Goal: Check status: Check status

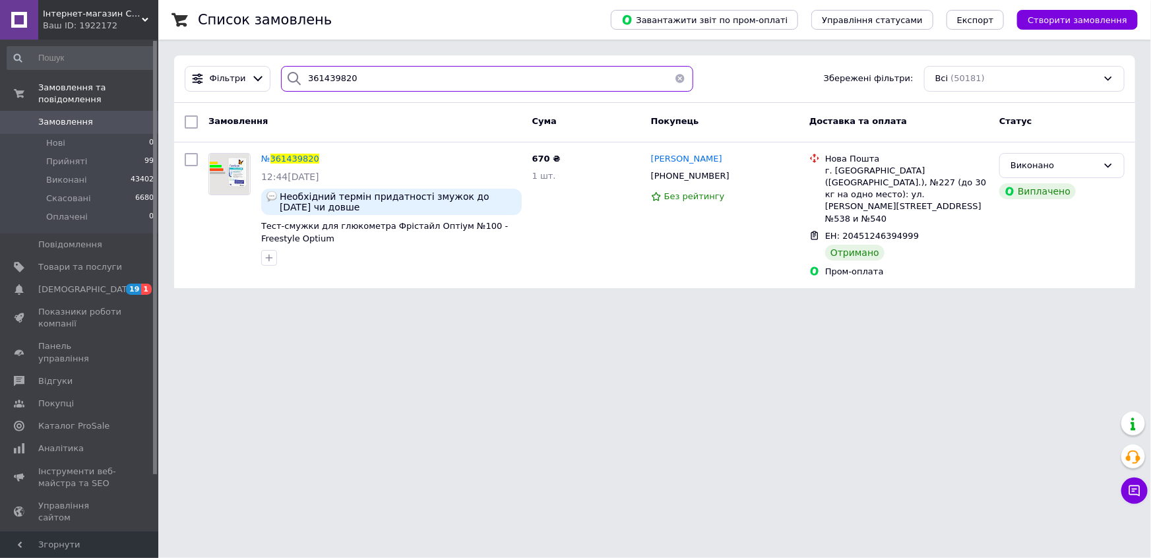
drag, startPoint x: 355, startPoint y: 77, endPoint x: 270, endPoint y: 59, distance: 86.8
click at [270, 59] on div "Фільтри 361439820 Збережені фільтри: Всі (50181)" at bounding box center [654, 79] width 961 height 48
paste input "369872"
type input "361369872"
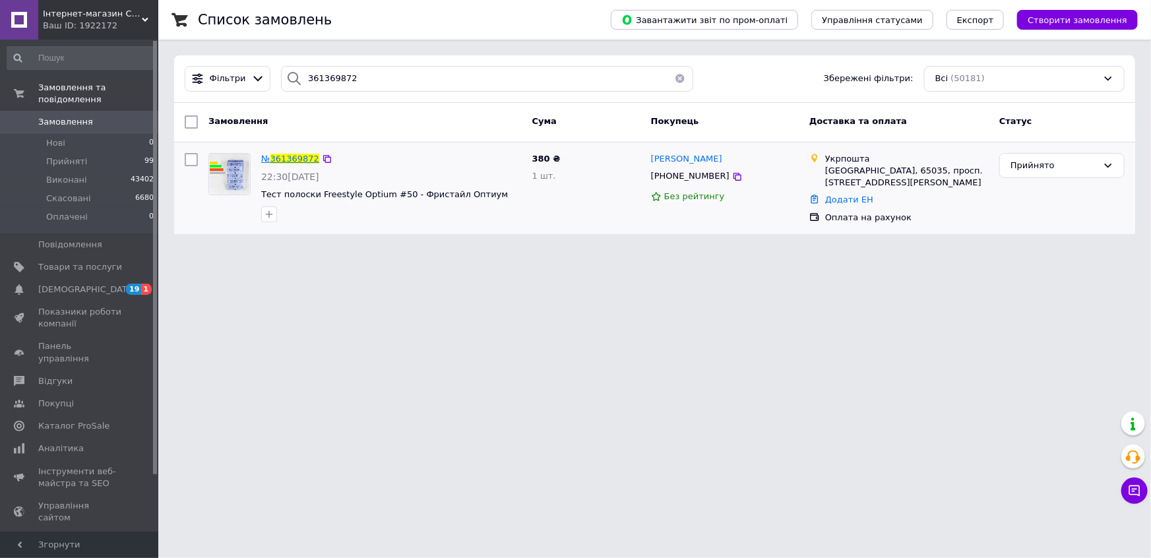
click at [289, 158] on span "361369872" at bounding box center [295, 159] width 49 height 10
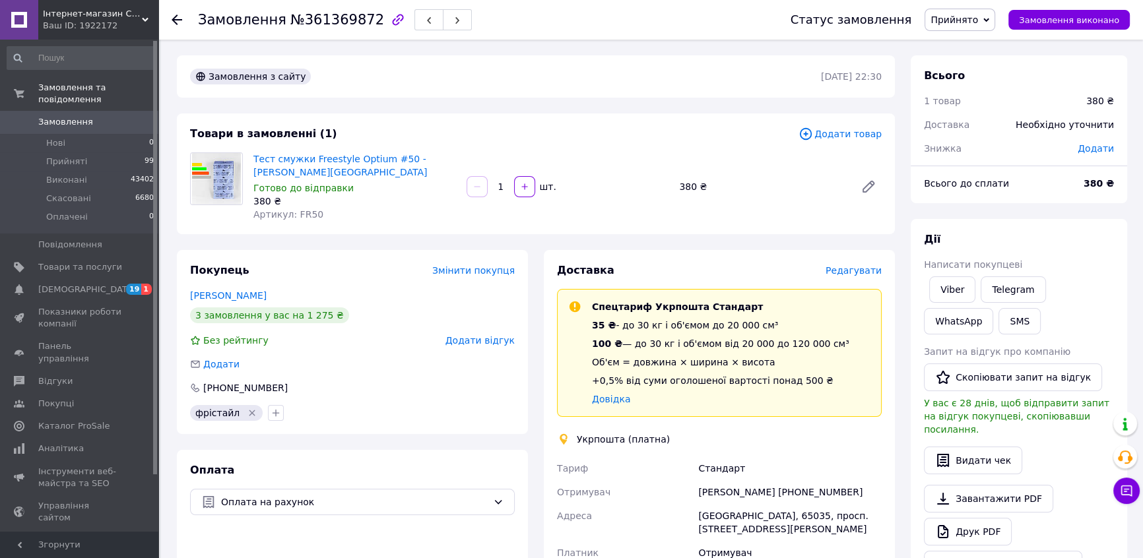
click at [60, 116] on span "Замовлення" at bounding box center [65, 122] width 55 height 12
